Goal: Task Accomplishment & Management: Use online tool/utility

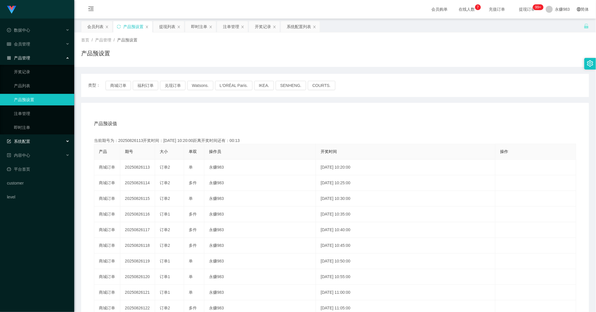
click at [28, 147] on div "系统配置" at bounding box center [37, 142] width 74 height 12
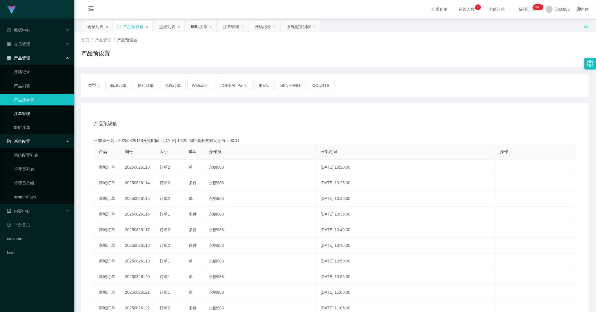
click at [22, 115] on link "注单管理" at bounding box center [42, 114] width 56 height 12
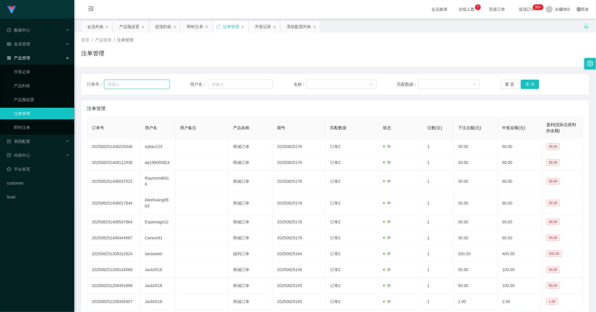
click at [146, 84] on input "text" at bounding box center [137, 84] width 66 height 9
paste input "Alexhuang0803"
type input "Alexhuang0803"
click at [508, 84] on button "重 置" at bounding box center [510, 84] width 19 height 9
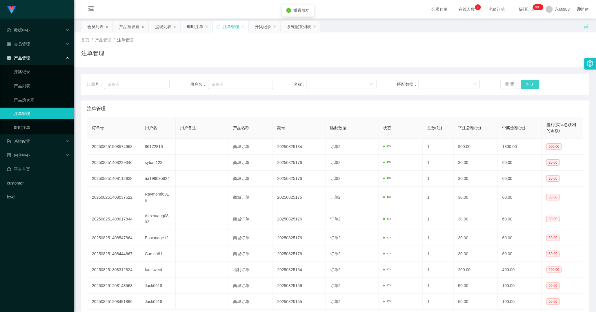
click at [531, 85] on button "查 询" at bounding box center [530, 84] width 19 height 9
click at [115, 78] on div "订单号： 用户名： 名称： 匹配数据： 重 置 查 询" at bounding box center [335, 84] width 508 height 21
click at [126, 82] on input "text" at bounding box center [137, 84] width 66 height 9
paste input "Alexhuang0803"
type input "Alexhuang0803"
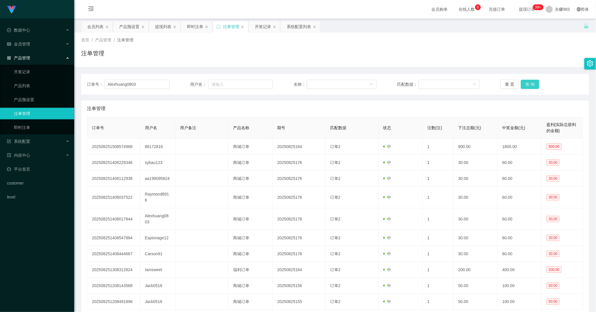
click at [528, 86] on button "查 询" at bounding box center [530, 84] width 19 height 9
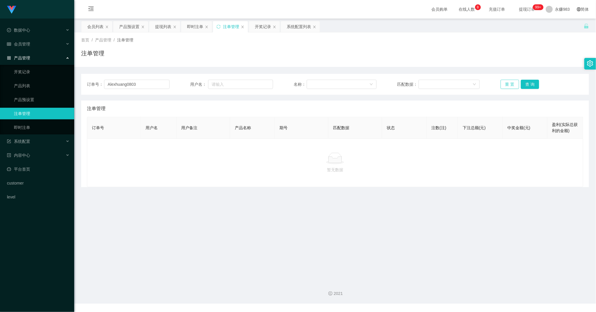
click at [504, 88] on button "重 置" at bounding box center [510, 84] width 19 height 9
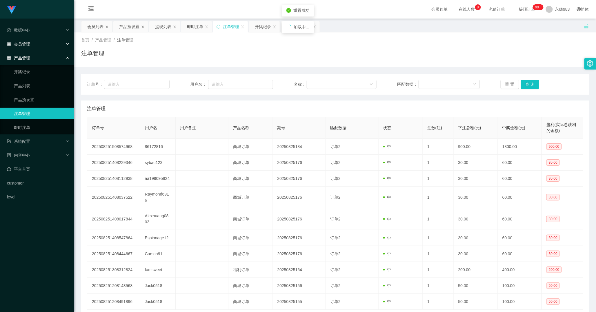
click at [26, 42] on span "会员管理" at bounding box center [18, 44] width 23 height 5
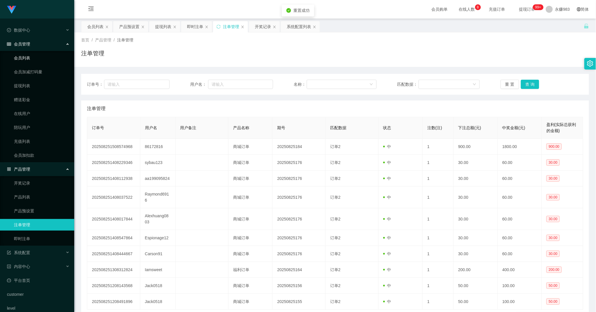
click at [28, 63] on link "会员列表" at bounding box center [42, 58] width 56 height 12
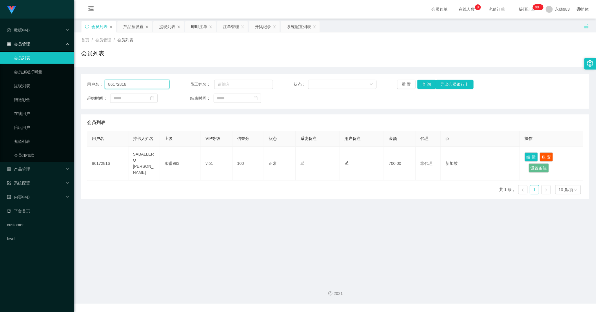
click at [133, 83] on input "86172816" at bounding box center [137, 84] width 65 height 9
paste input "Alexhuang0803"
type input "Alexhuang0803"
click at [426, 83] on button "查 询" at bounding box center [426, 84] width 19 height 9
